Goal: Navigation & Orientation: Understand site structure

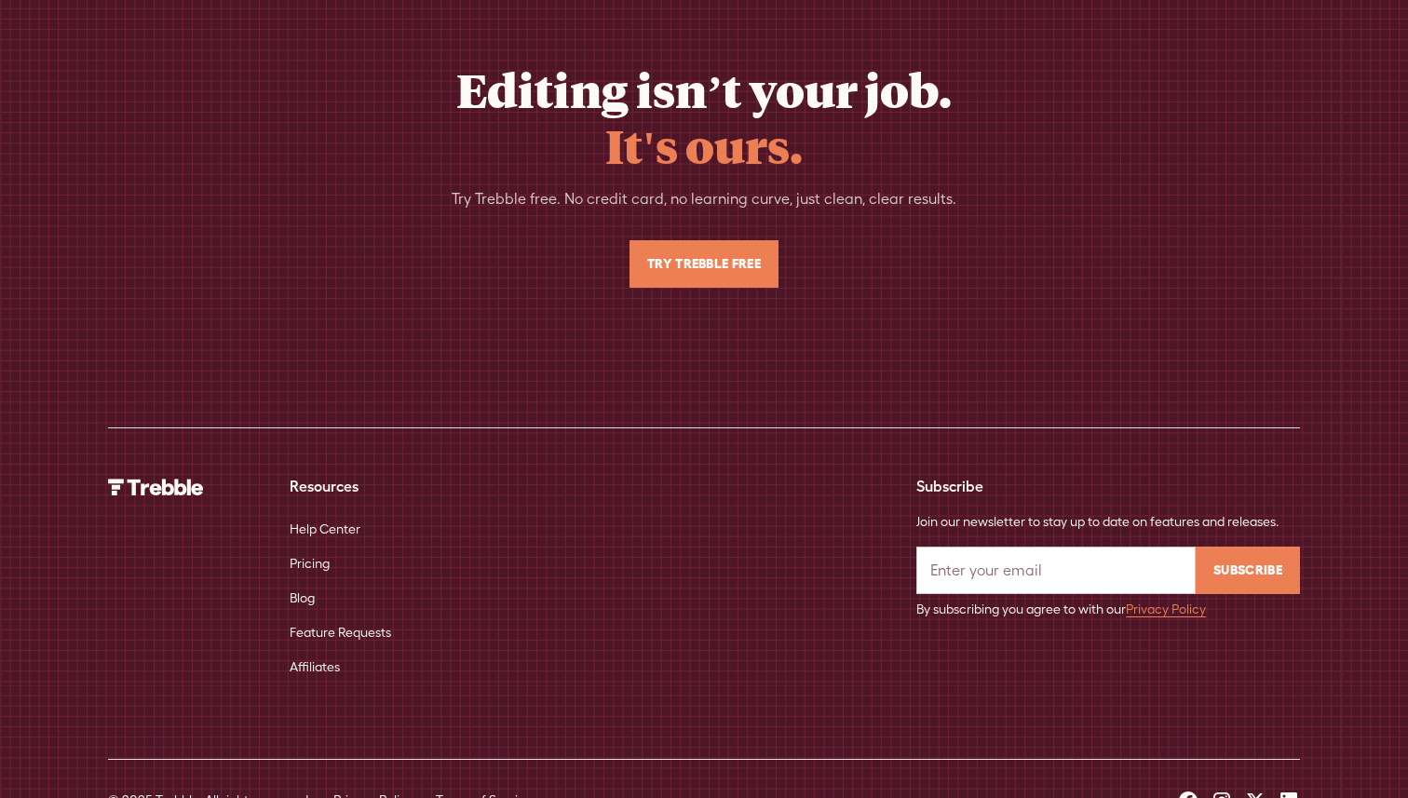
scroll to position [12226, 0]
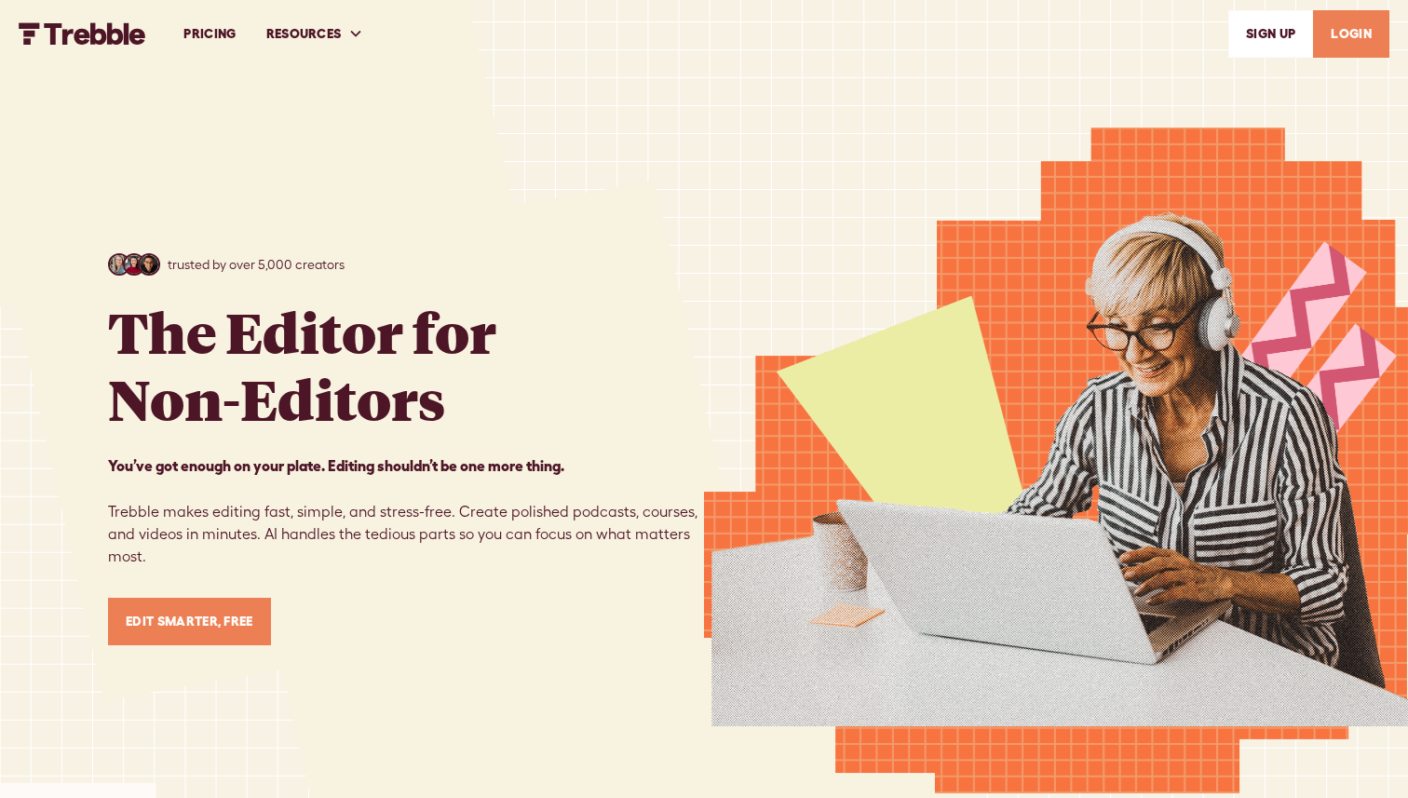
scroll to position [12226, 0]
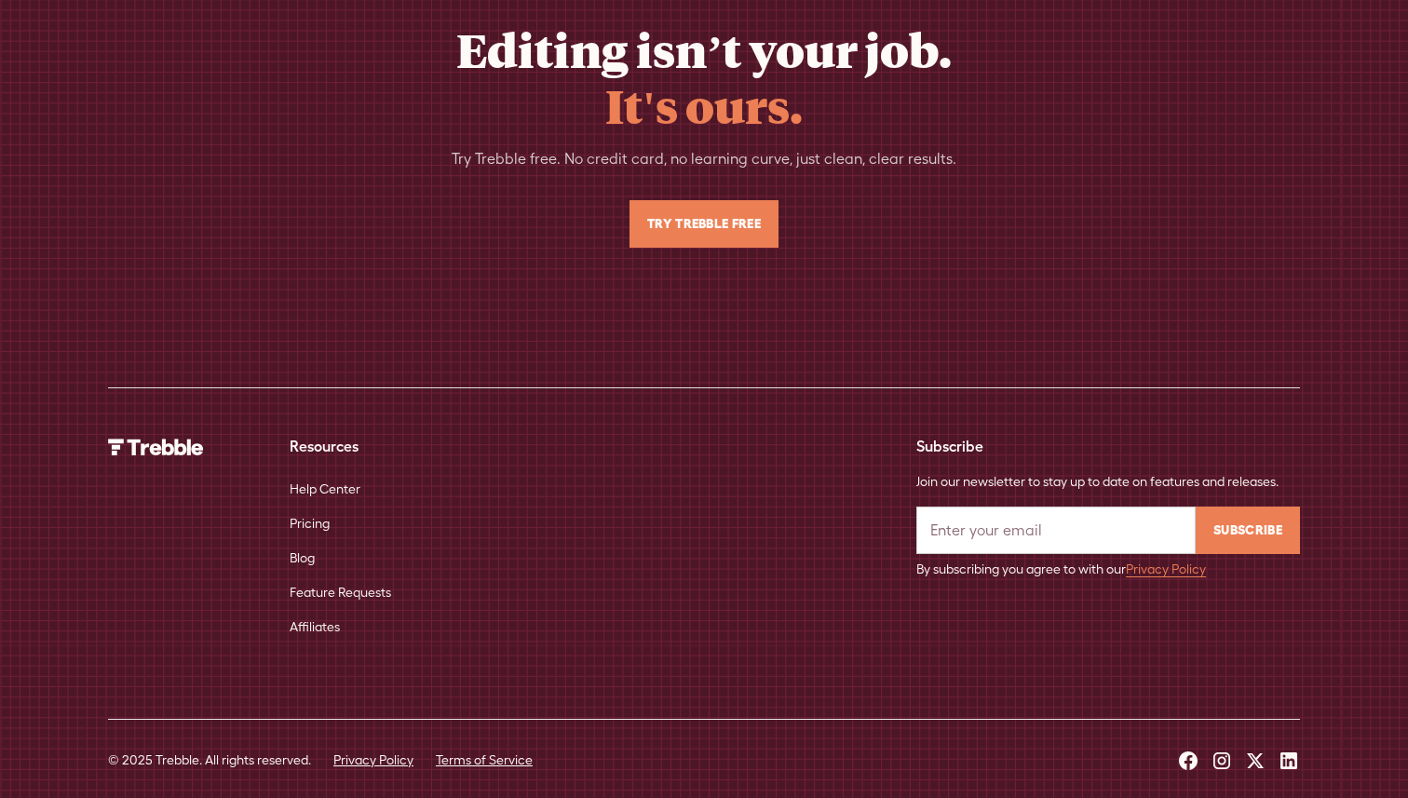
click at [306, 508] on link "Pricing" at bounding box center [310, 524] width 40 height 34
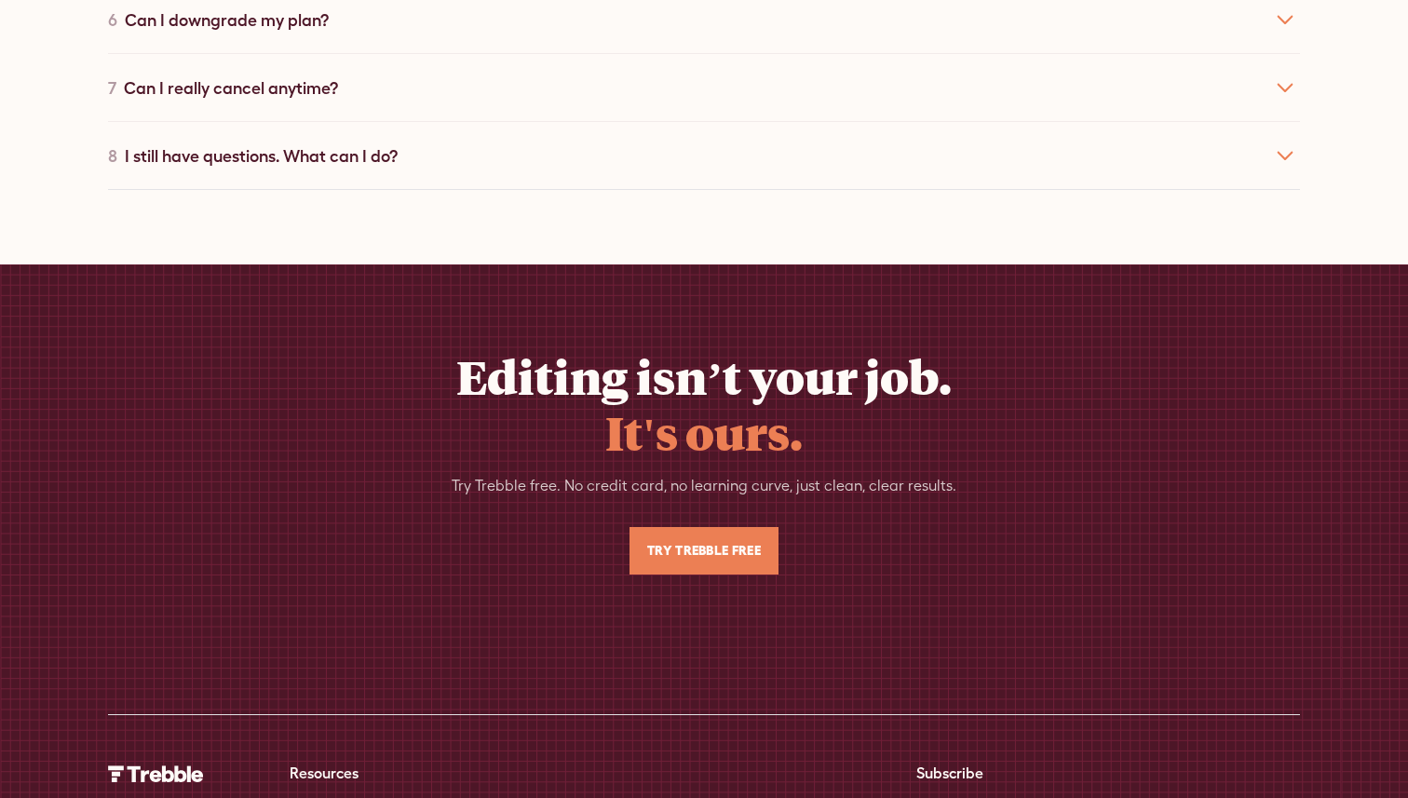
scroll to position [4391, 0]
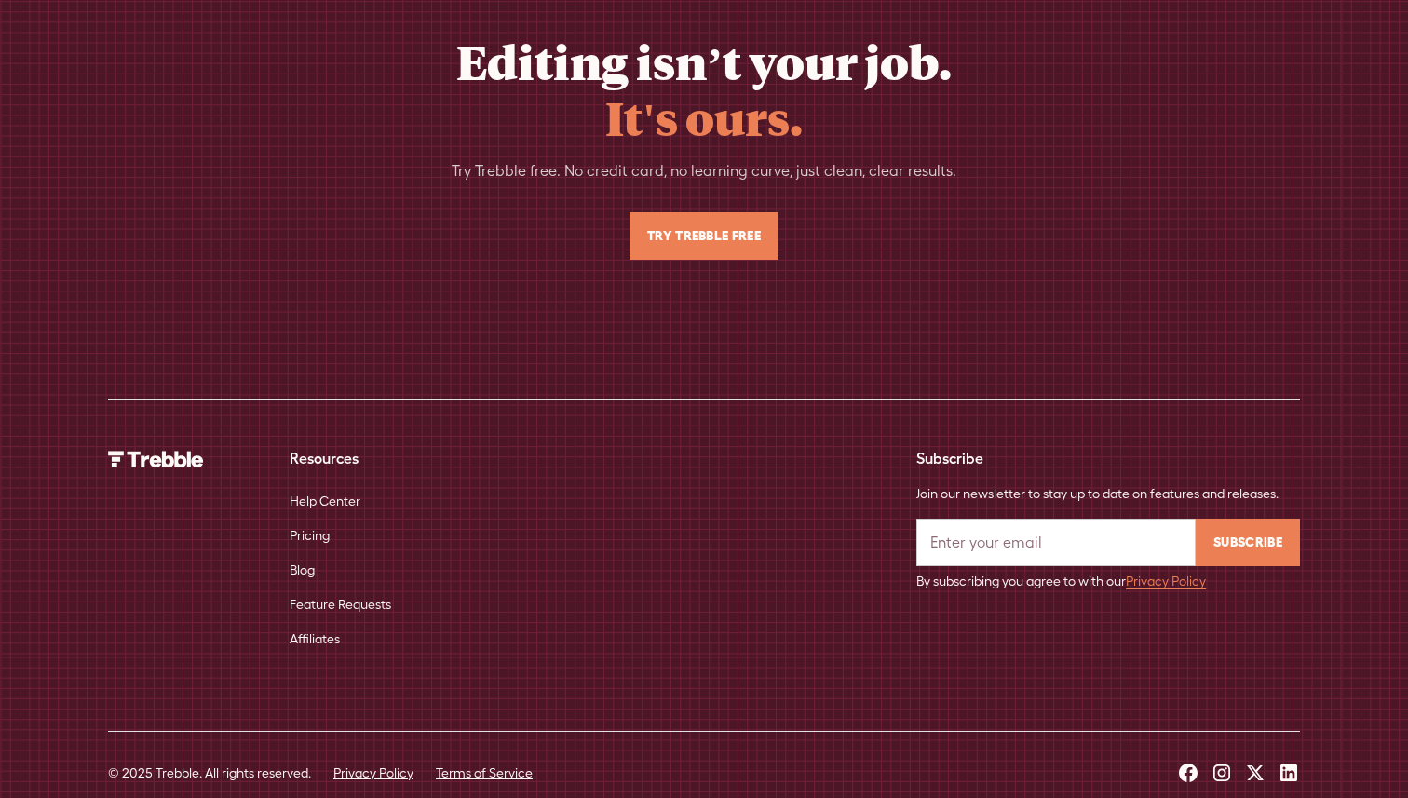
click at [303, 553] on link "Blog" at bounding box center [302, 570] width 25 height 34
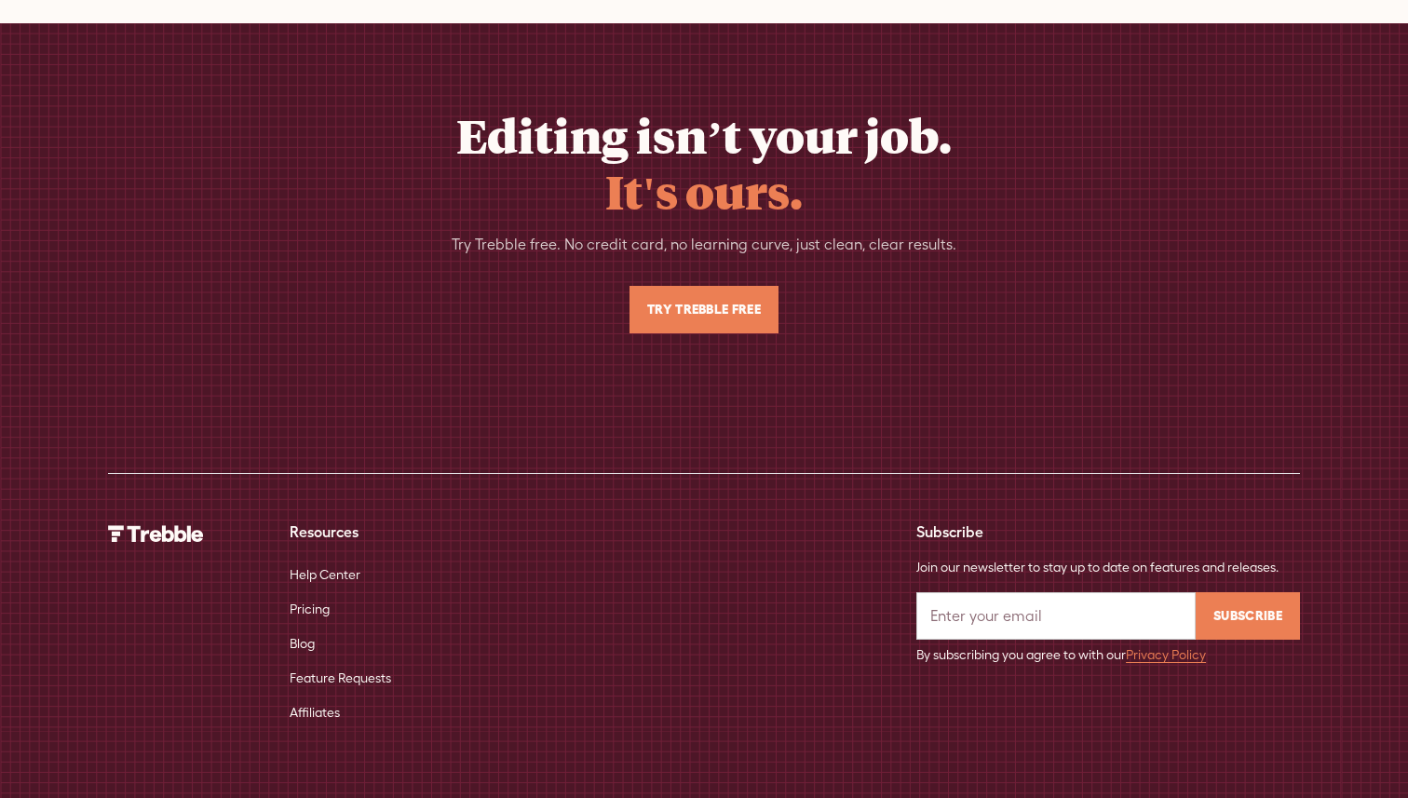
scroll to position [6178, 0]
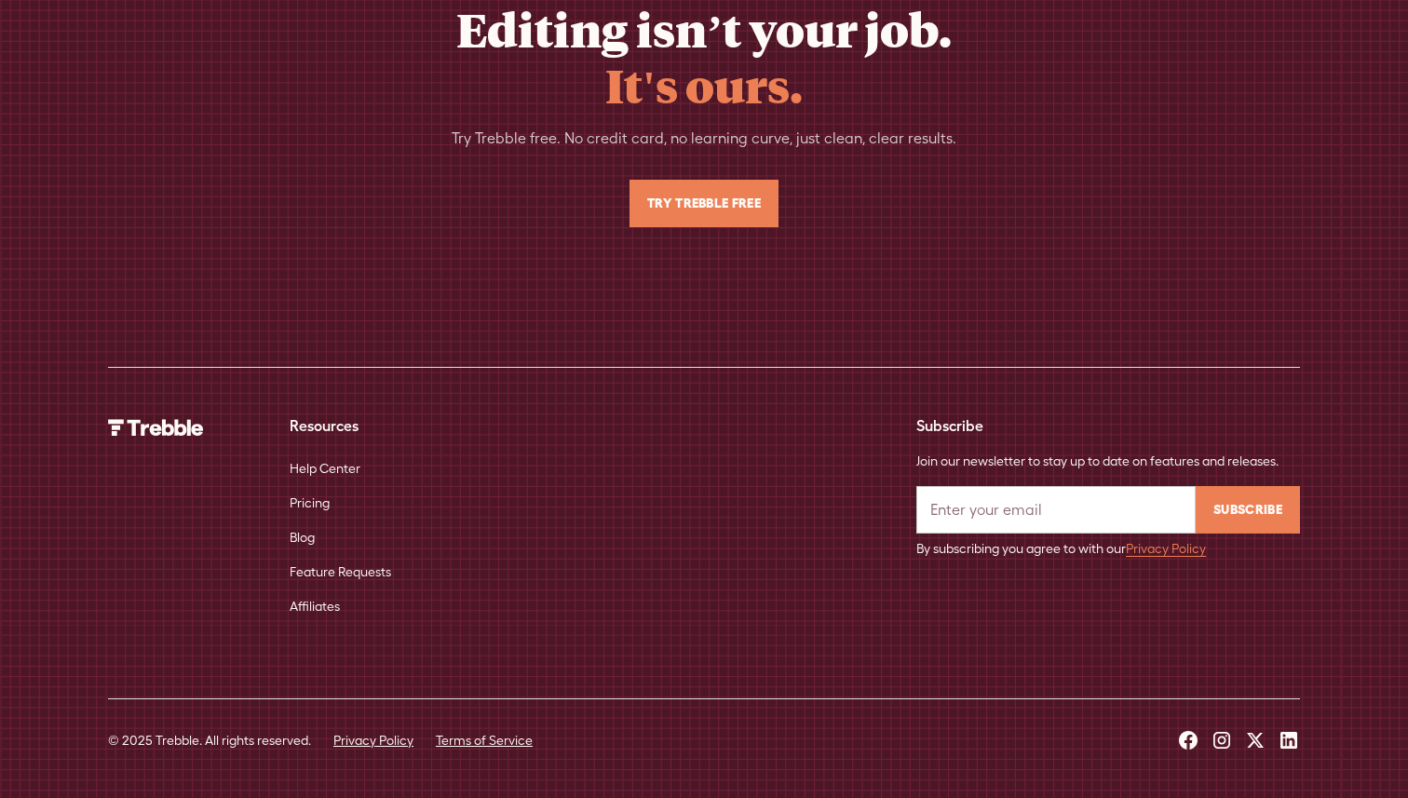
click at [1283, 740] on icon at bounding box center [1289, 740] width 22 height 22
